Goal: Check status

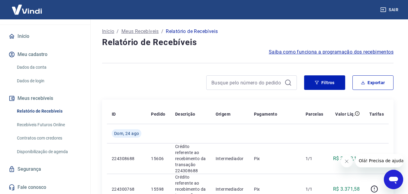
click at [346, 164] on button "Fechar mensagem da empresa" at bounding box center [347, 161] width 12 height 12
